Goal: Information Seeking & Learning: Understand process/instructions

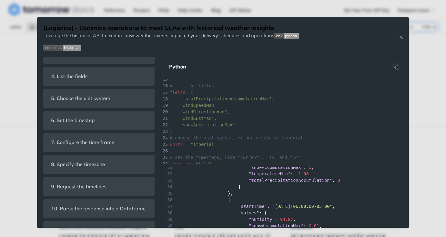
scroll to position [78, 0]
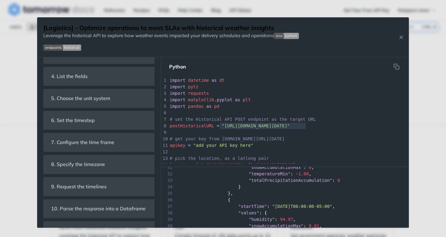
type textarea "[URL][DOMAIN_NAME][DATE]"
drag, startPoint x: 220, startPoint y: 128, endPoint x: 308, endPoint y: 128, distance: 88.4
click at [308, 128] on div "x print ( 'done' ) 1 import datetime as dt 2 import pytz 3 import requests 4 im…" at bounding box center [343, 227] width 349 height 300
click at [342, 118] on pre "# set the Historical API POST endpoint as the target URL" at bounding box center [343, 119] width 349 height 7
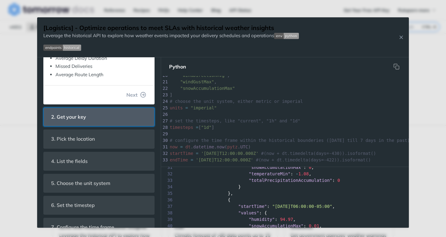
click at [125, 121] on header "2. Get your key" at bounding box center [99, 117] width 111 height 18
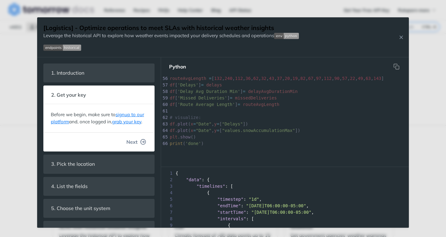
click at [135, 147] on button "Next" at bounding box center [137, 142] width 30 height 12
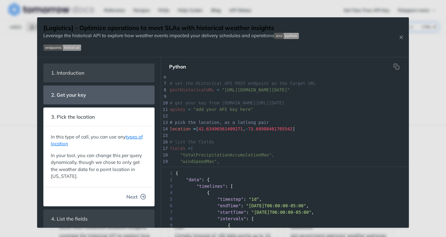
click at [128, 195] on span "Next" at bounding box center [131, 196] width 11 height 7
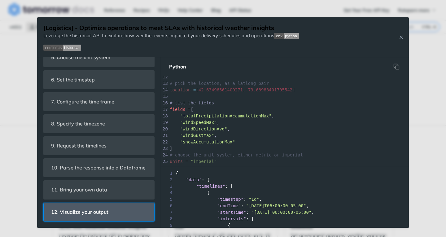
click at [135, 217] on header "12. Visualize your output" at bounding box center [99, 212] width 111 height 18
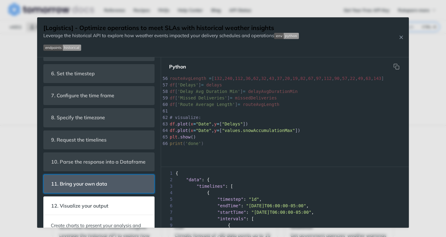
click at [134, 193] on header "11. Bring your own data" at bounding box center [99, 184] width 111 height 18
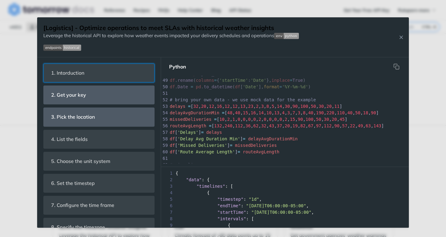
click at [101, 82] on header "1. Intorduction" at bounding box center [99, 73] width 111 height 18
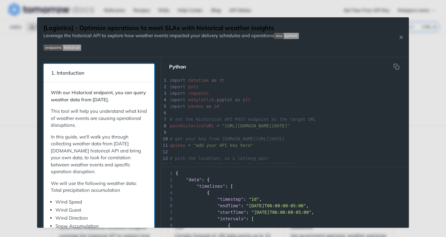
click at [101, 82] on header "1. Intorduction" at bounding box center [99, 73] width 111 height 18
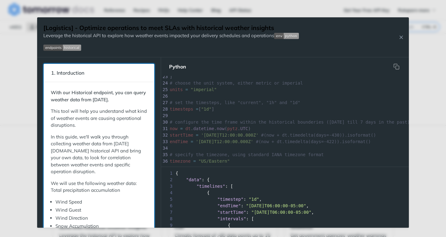
scroll to position [150, 0]
